Goal: Information Seeking & Learning: Learn about a topic

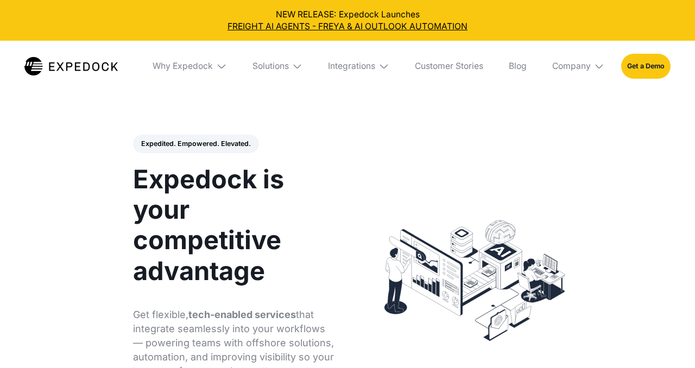
select select
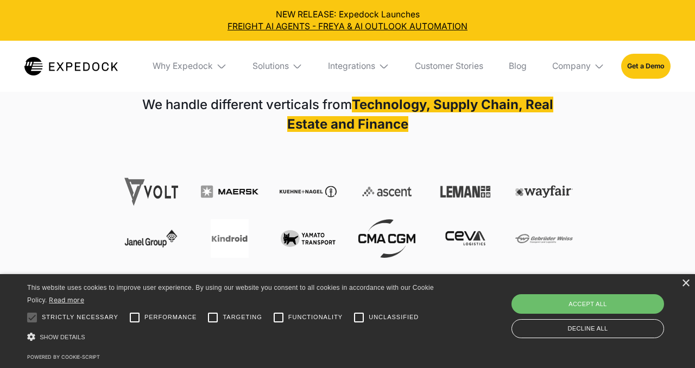
scroll to position [397, 0]
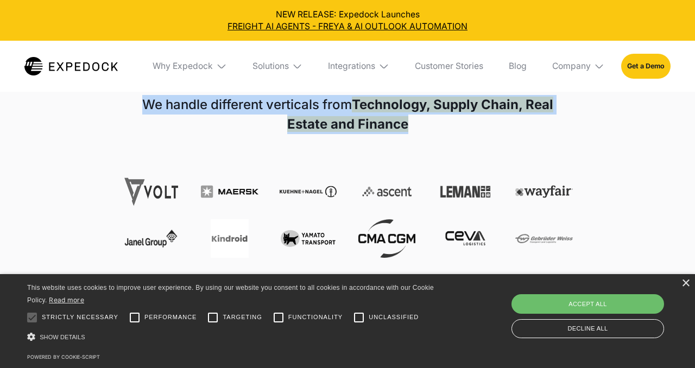
drag, startPoint x: 123, startPoint y: 105, endPoint x: 490, endPoint y: 142, distance: 368.8
click at [490, 142] on div "We handle different verticals from Technology, Supply Chain, Real Estate and Fi…" at bounding box center [347, 193] width 450 height 197
click at [490, 141] on div "We handle different verticals from Technology, Supply Chain, Real Estate and Fi…" at bounding box center [347, 193] width 450 height 197
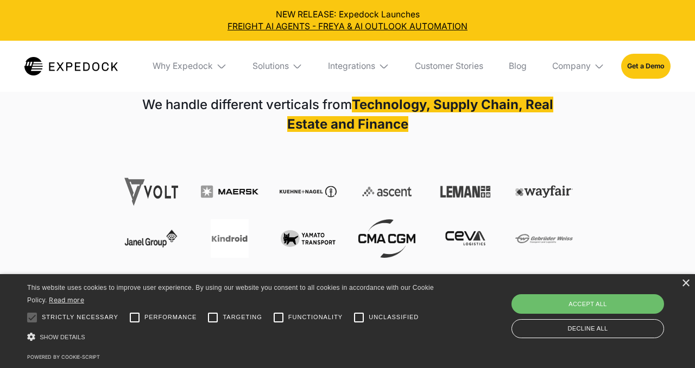
click at [689, 283] on div "× This website uses cookies to improve user experience. By using our website yo…" at bounding box center [347, 321] width 695 height 94
click at [688, 284] on div "×" at bounding box center [685, 284] width 8 height 8
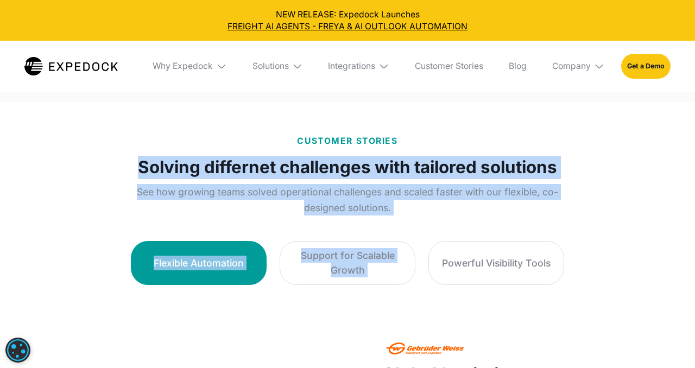
scroll to position [587, 0]
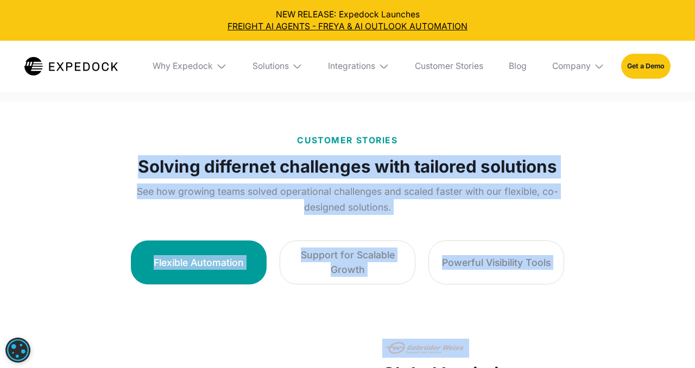
drag, startPoint x: 497, startPoint y: 128, endPoint x: 567, endPoint y: 292, distance: 178.8
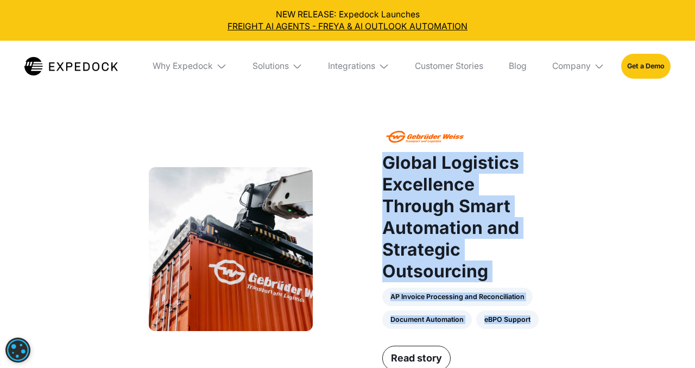
scroll to position [799, 0]
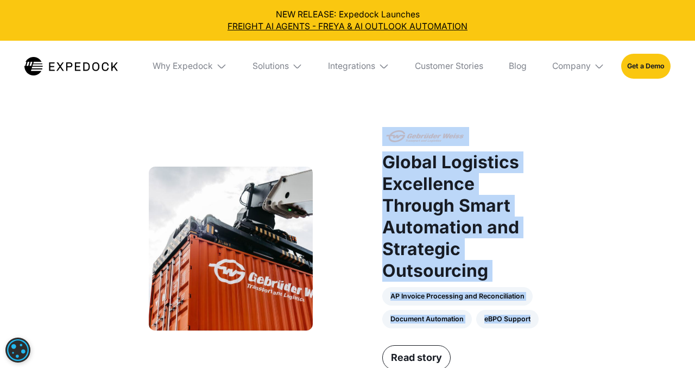
drag, startPoint x: 557, startPoint y: 331, endPoint x: 502, endPoint y: 116, distance: 221.3
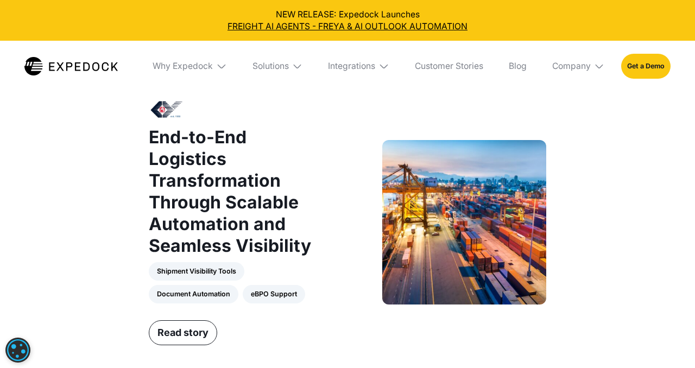
scroll to position [1135, 0]
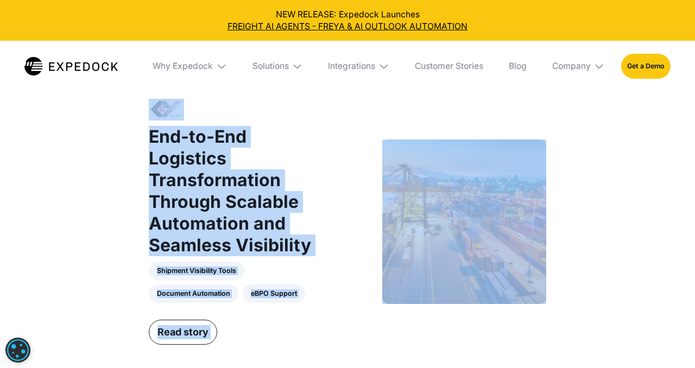
drag, startPoint x: 89, startPoint y: 110, endPoint x: 611, endPoint y: 313, distance: 559.8
click at [611, 313] on div "CUSTOMER STORIES Solving differnet challenges with tailored solutions See how g…" at bounding box center [347, 123] width 695 height 1140
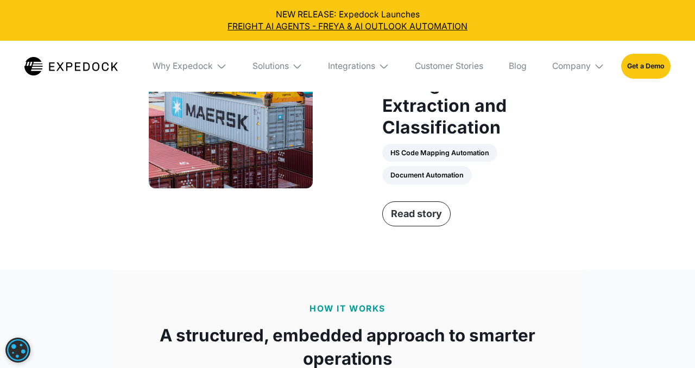
scroll to position [1558, 0]
click at [428, 219] on link "Read story" at bounding box center [416, 214] width 68 height 25
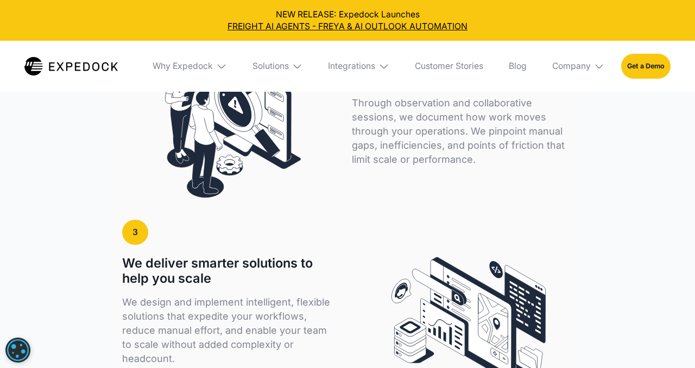
scroll to position [2253, 0]
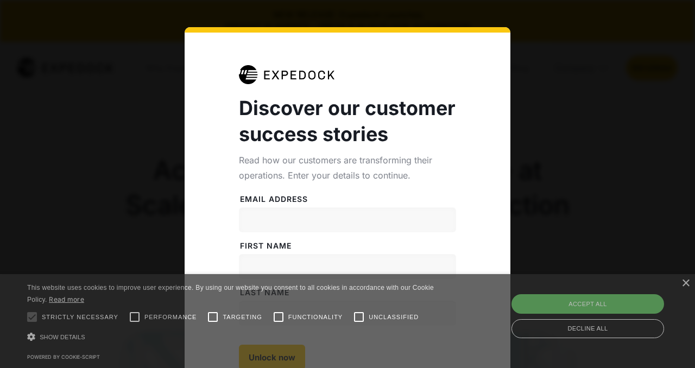
select select
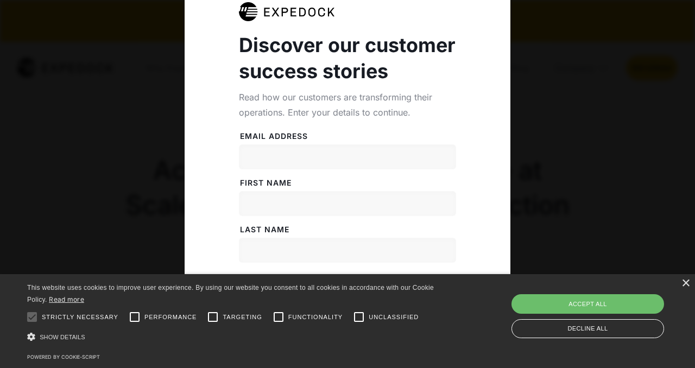
scroll to position [103, 0]
